Goal: Task Accomplishment & Management: Use online tool/utility

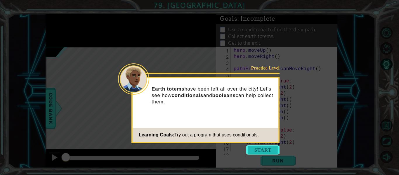
click at [260, 152] on button "Start" at bounding box center [262, 149] width 33 height 9
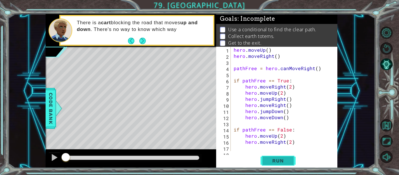
click at [275, 162] on span "Run" at bounding box center [277, 161] width 23 height 6
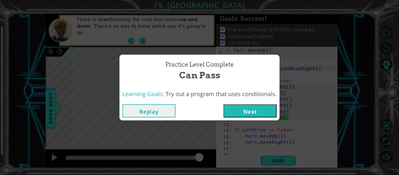
click at [260, 116] on button "Next" at bounding box center [249, 110] width 53 height 13
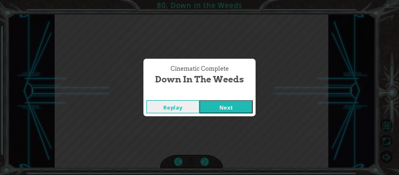
click at [228, 107] on button "Next" at bounding box center [225, 106] width 53 height 13
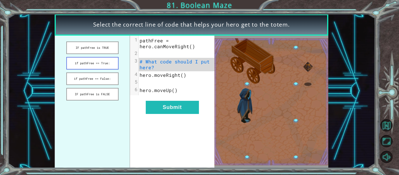
click at [105, 66] on button "if pathFree == True:" at bounding box center [92, 63] width 52 height 13
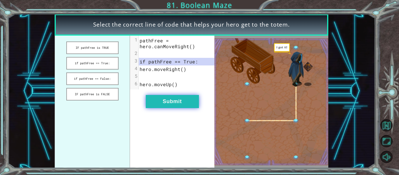
click at [183, 102] on button "Submit" at bounding box center [172, 101] width 53 height 13
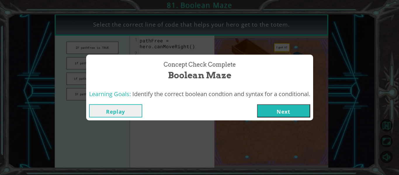
click at [287, 109] on button "Next" at bounding box center [283, 110] width 53 height 13
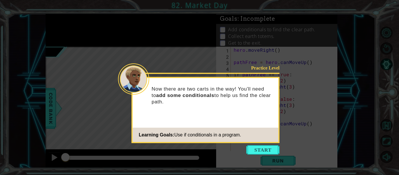
click at [265, 144] on icon at bounding box center [199, 87] width 399 height 175
click at [267, 150] on button "Start" at bounding box center [262, 149] width 33 height 9
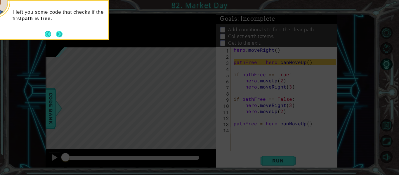
click at [58, 35] on button "Next" at bounding box center [59, 34] width 6 height 6
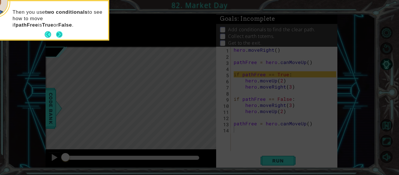
click at [59, 35] on button "Next" at bounding box center [59, 34] width 6 height 6
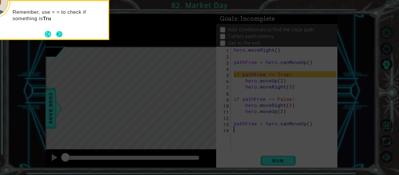
click at [59, 36] on button "Next" at bounding box center [59, 34] width 7 height 7
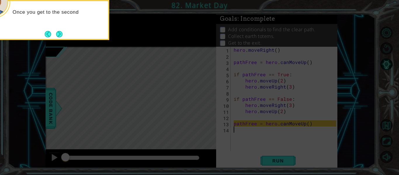
click at [59, 36] on button "Next" at bounding box center [59, 34] width 6 height 6
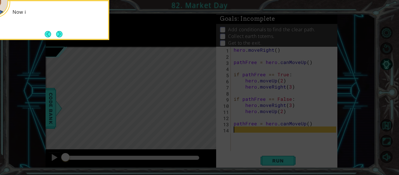
click at [59, 36] on button "Next" at bounding box center [59, 34] width 6 height 6
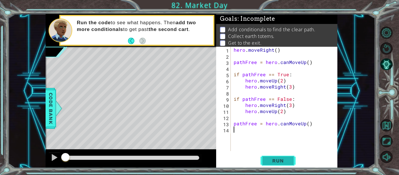
click at [277, 164] on button "Run" at bounding box center [277, 161] width 35 height 12
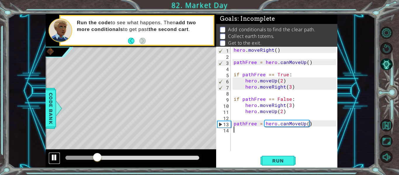
click at [55, 158] on div at bounding box center [55, 158] width 8 height 8
click at [296, 89] on div "hero . moveRight ( ) pathFree = hero . canMoveUp ( ) if pathFree == True : hero…" at bounding box center [285, 105] width 107 height 116
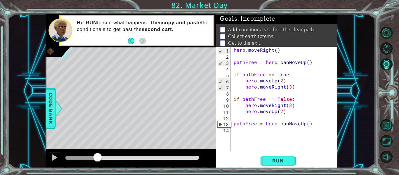
click at [296, 87] on div "hero . moveRight ( ) pathFree = hero . canMoveUp ( ) if pathFree == True : hero…" at bounding box center [285, 105] width 107 height 116
click at [289, 88] on div "hero . moveRight ( ) pathFree = hero . canMoveUp ( ) if pathFree == True : hero…" at bounding box center [285, 105] width 107 height 116
type textarea "hero.moveRight(5)"
click at [295, 88] on div "hero . moveRight ( ) pathFree = hero . canMoveUp ( ) if pathFree == True : hero…" at bounding box center [285, 105] width 107 height 116
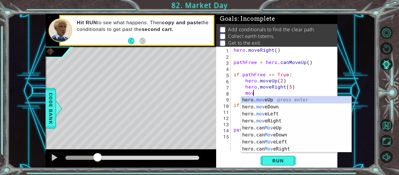
scroll to position [0, 1]
click at [292, 100] on div "hero. move Up press enter hero. move Down press enter hero. move Left press ent…" at bounding box center [296, 131] width 110 height 70
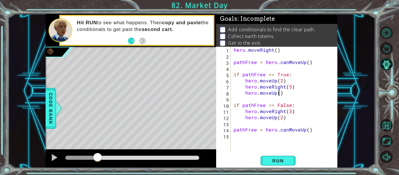
scroll to position [0, 3]
click at [287, 118] on div "hero . moveRight ( ) pathFree = hero . canMoveUp ( ) if pathFree == True : hero…" at bounding box center [285, 105] width 107 height 116
click at [284, 162] on span "Run" at bounding box center [277, 161] width 23 height 6
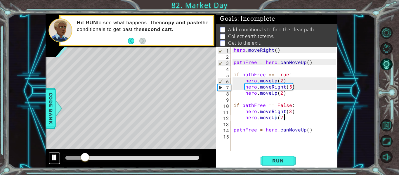
click at [52, 158] on div at bounding box center [55, 158] width 8 height 8
click at [291, 90] on div "hero . moveRight ( ) pathFree = hero . canMoveUp ( ) if pathFree == True : hero…" at bounding box center [285, 105] width 107 height 116
click at [290, 88] on div "hero . moveRight ( ) pathFree = hero . canMoveUp ( ) if pathFree == True : hero…" at bounding box center [285, 105] width 107 height 116
click at [277, 161] on span "Run" at bounding box center [277, 161] width 23 height 6
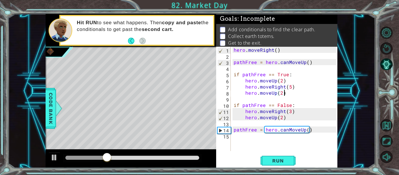
click at [286, 92] on div "hero . moveRight ( ) pathFree = hero . canMoveUp ( ) if pathFree == True : hero…" at bounding box center [285, 105] width 107 height 116
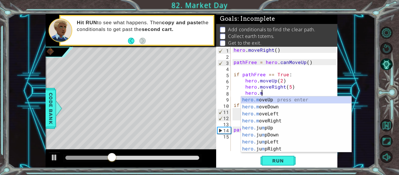
type textarea "h"
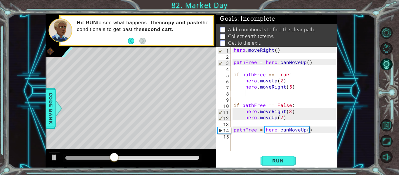
scroll to position [0, 0]
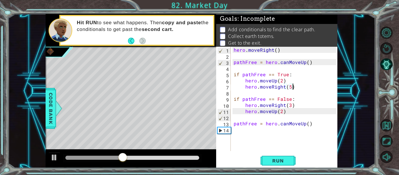
click at [290, 88] on div "hero . moveRight ( ) pathFree = hero . canMoveUp ( ) if pathFree == True : hero…" at bounding box center [285, 105] width 107 height 116
type textarea "hero.moveRight(3)"
click at [290, 161] on button "Run" at bounding box center [277, 161] width 35 height 12
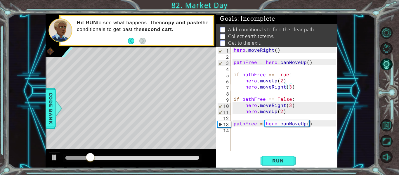
click at [247, 133] on div "hero . moveRight ( ) pathFree = hero . canMoveUp ( ) if pathFree == True : hero…" at bounding box center [285, 105] width 107 height 116
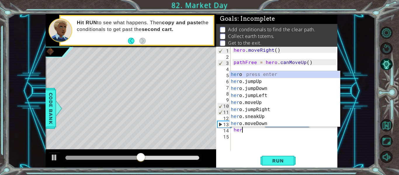
scroll to position [0, 0]
type textarea "h"
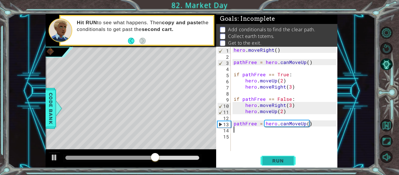
click at [281, 165] on button "Run" at bounding box center [277, 161] width 35 height 12
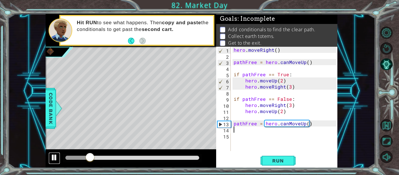
click at [54, 161] on div at bounding box center [55, 158] width 8 height 8
type textarea "P"
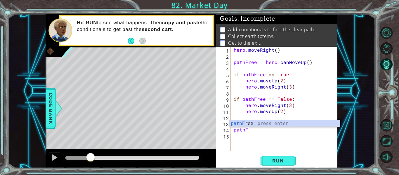
scroll to position [0, 1]
click at [243, 123] on div "pathF ree press enter" at bounding box center [284, 130] width 110 height 21
type textarea "p"
click at [249, 124] on div "pathFr ee press enter" at bounding box center [284, 130] width 110 height 21
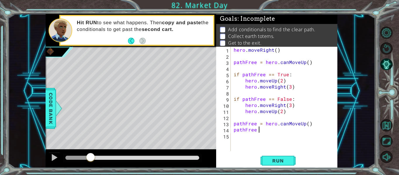
scroll to position [0, 1]
click at [289, 156] on button "Run" at bounding box center [277, 161] width 35 height 12
type textarea "pathFree =hero c"
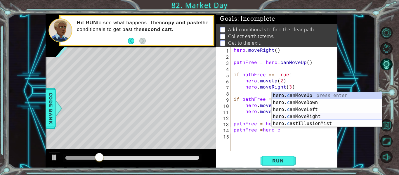
click at [303, 117] on div "hero. c anMoveUp press enter hero. c anMoveDown press enter hero. c anMoveLeft …" at bounding box center [327, 116] width 110 height 49
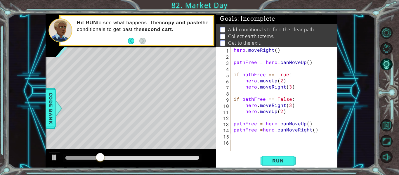
scroll to position [0, 0]
click at [276, 156] on button "Run" at bounding box center [277, 161] width 35 height 12
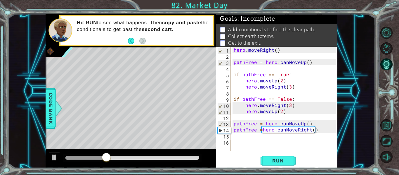
click at [320, 130] on div "hero . moveRight ( ) pathFree = hero . canMoveUp ( ) if pathFree == True : hero…" at bounding box center [285, 105] width 107 height 116
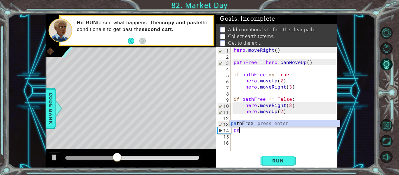
type textarea "p"
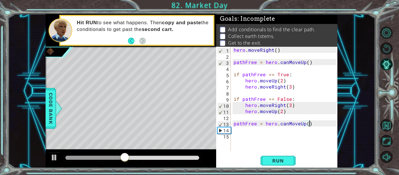
click at [293, 112] on div "hero . moveRight ( ) pathFree = hero . canMoveUp ( ) if pathFree == True : hero…" at bounding box center [285, 105] width 107 height 116
click at [281, 112] on div "hero . moveRight ( ) pathFree = hero . canMoveUp ( ) if pathFree == True : hero…" at bounding box center [285, 105] width 107 height 116
type textarea "hero.moveUp(4)"
click at [291, 112] on div "hero . moveRight ( ) pathFree = hero . canMoveUp ( ) if pathFree == True : hero…" at bounding box center [285, 105] width 107 height 116
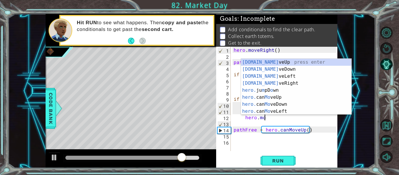
scroll to position [0, 2]
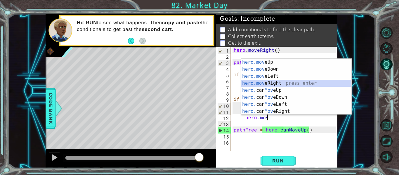
click at [278, 84] on div "hero.mov eUp press enter hero.mov eDown press enter hero.mov eLeft press enter …" at bounding box center [296, 94] width 110 height 70
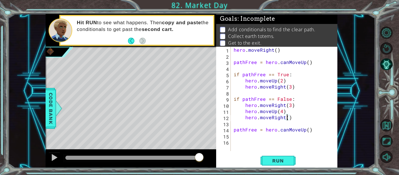
scroll to position [0, 4]
type textarea "hero.moveRight(3)"
click at [281, 164] on button "Run" at bounding box center [277, 161] width 35 height 12
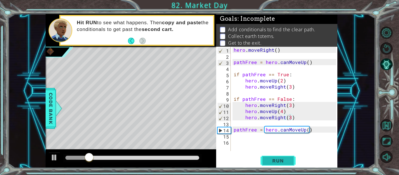
click at [281, 164] on button "Run" at bounding box center [277, 161] width 35 height 12
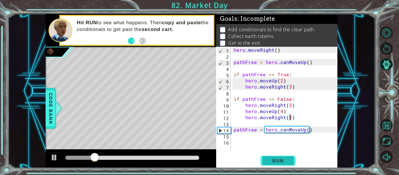
click at [281, 164] on span "Run" at bounding box center [277, 161] width 23 height 6
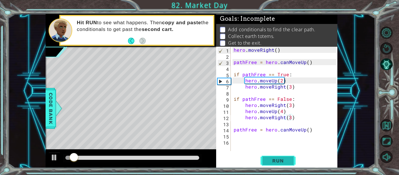
click at [283, 165] on button "Run" at bounding box center [277, 161] width 35 height 12
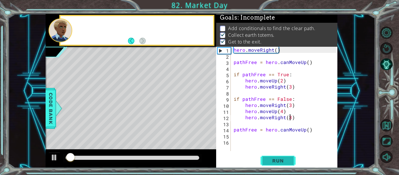
scroll to position [1, 0]
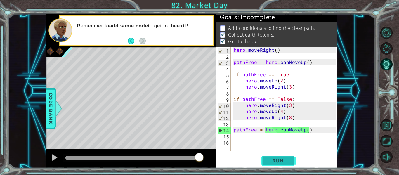
click at [269, 164] on button "Run" at bounding box center [277, 161] width 35 height 12
